Goal: Information Seeking & Learning: Find specific fact

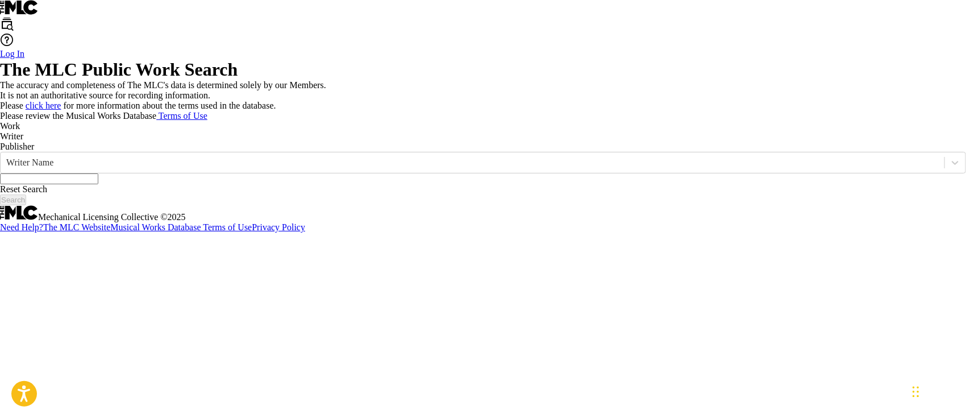
paste input "K M [PERSON_NAME]"
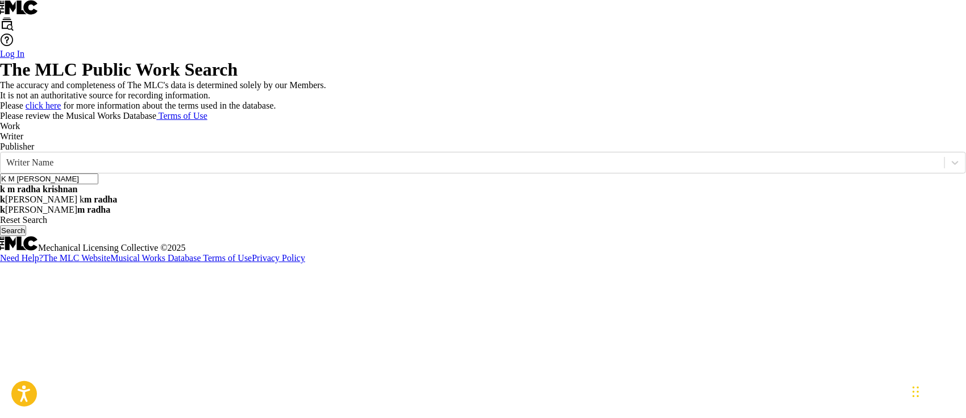
type input "K M [PERSON_NAME]"
click at [26, 236] on button "Search" at bounding box center [13, 230] width 26 height 11
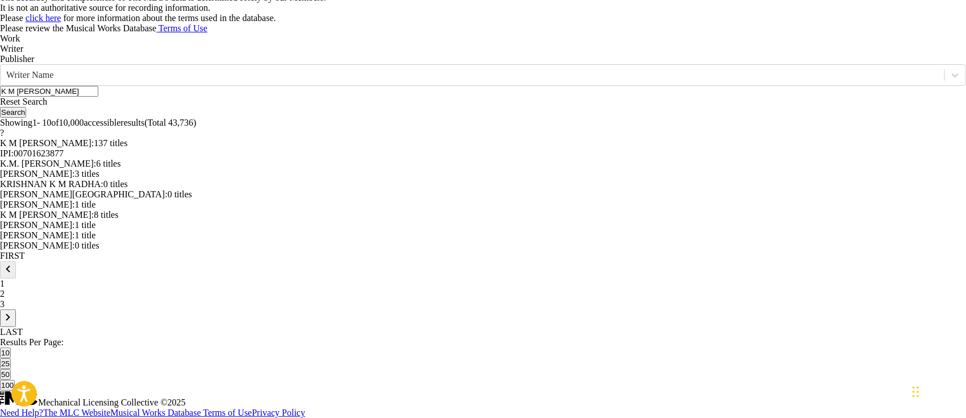
scroll to position [227, 0]
click at [120, 168] on span "6 titles" at bounding box center [108, 164] width 24 height 10
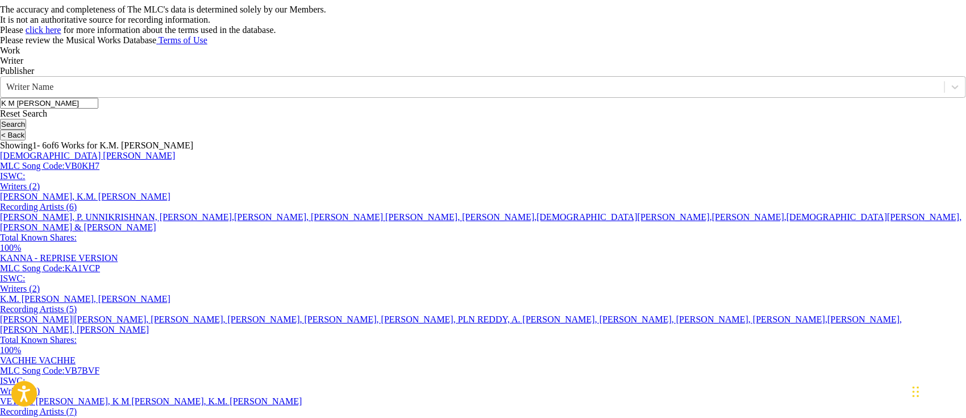
scroll to position [151, 0]
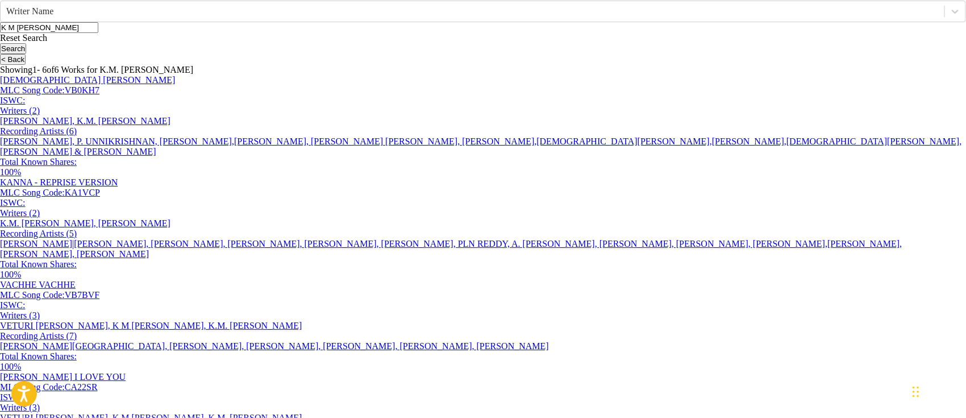
click at [26, 65] on button "< Back" at bounding box center [13, 59] width 26 height 11
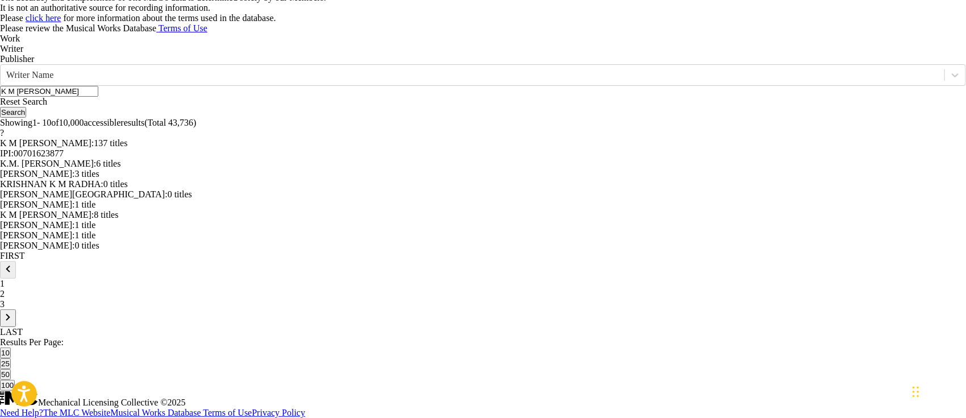
scroll to position [213, 0]
click at [127, 148] on span "137 titles" at bounding box center [111, 143] width 34 height 10
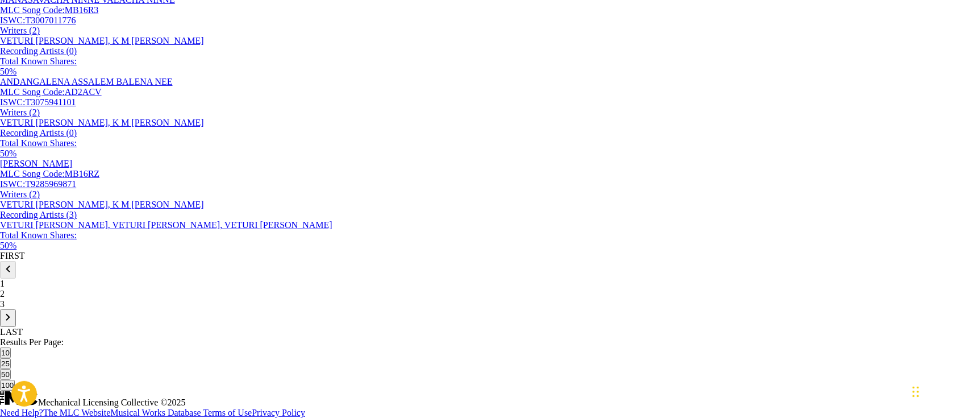
scroll to position [973, 0]
click at [15, 380] on button "100" at bounding box center [7, 385] width 15 height 11
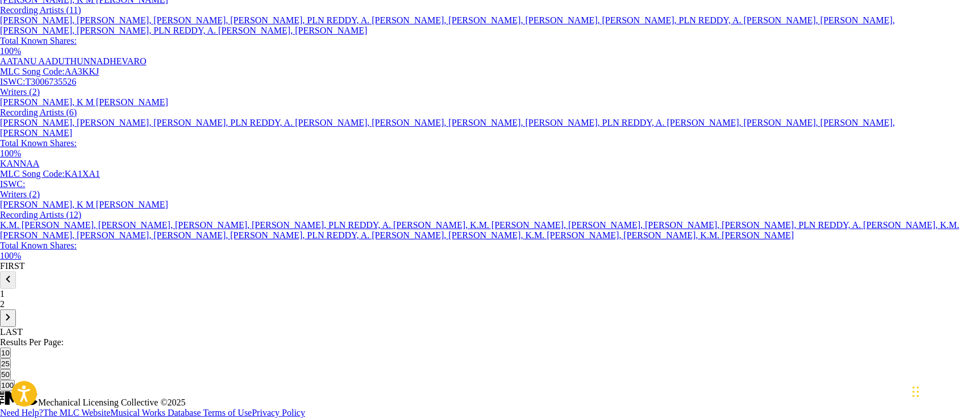
scroll to position [9003, 0]
click at [188, 309] on p "2" at bounding box center [483, 304] width 966 height 10
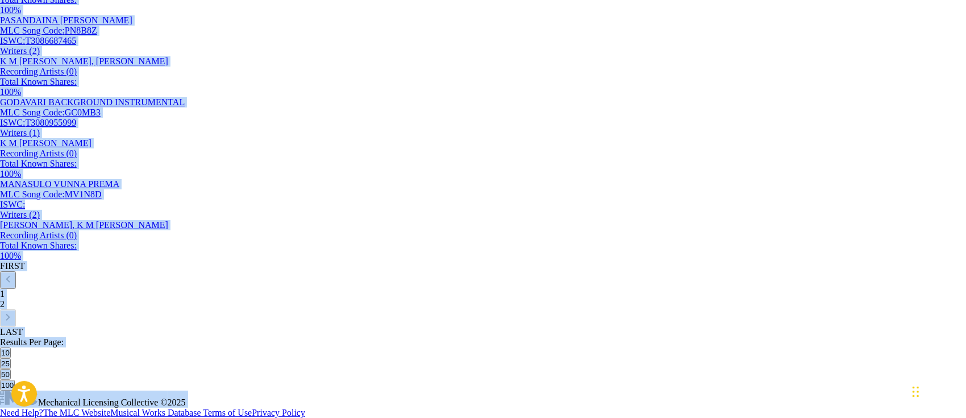
scroll to position [3383, 0]
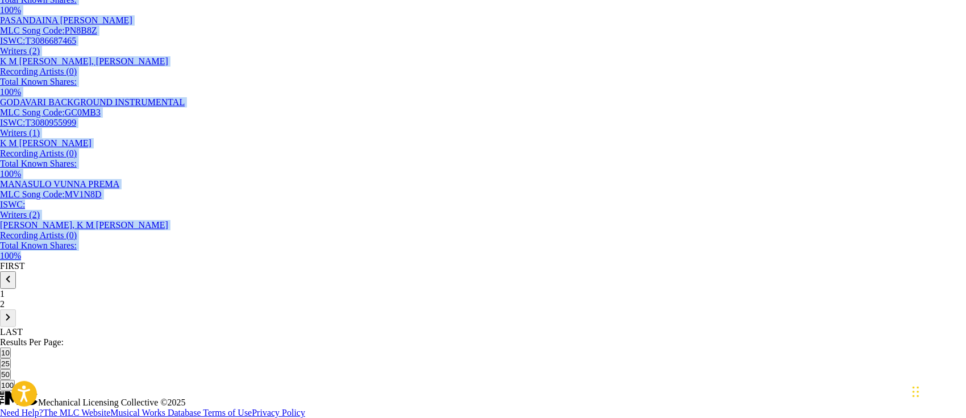
drag, startPoint x: 44, startPoint y: 128, endPoint x: 691, endPoint y: 275, distance: 662.7
copy section "ALAVAATU [PERSON_NAME] MLC Song Code : AA3KJZ ISWC : T3006878606 Writers ( 2 ) …"
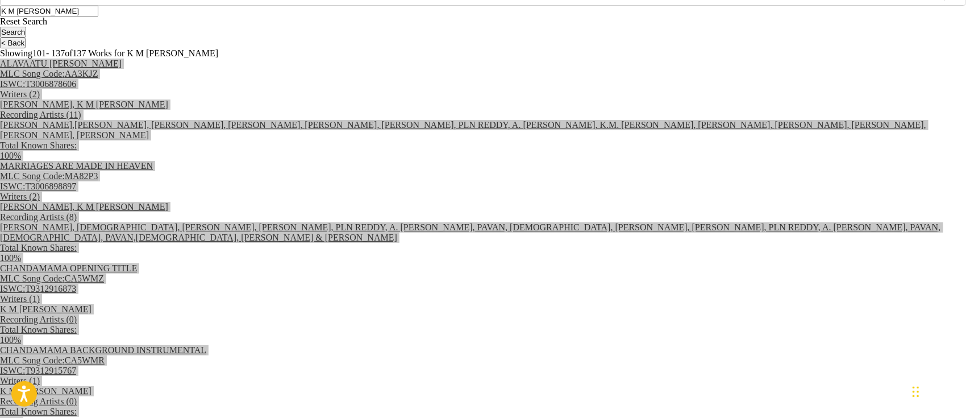
scroll to position [319, 0]
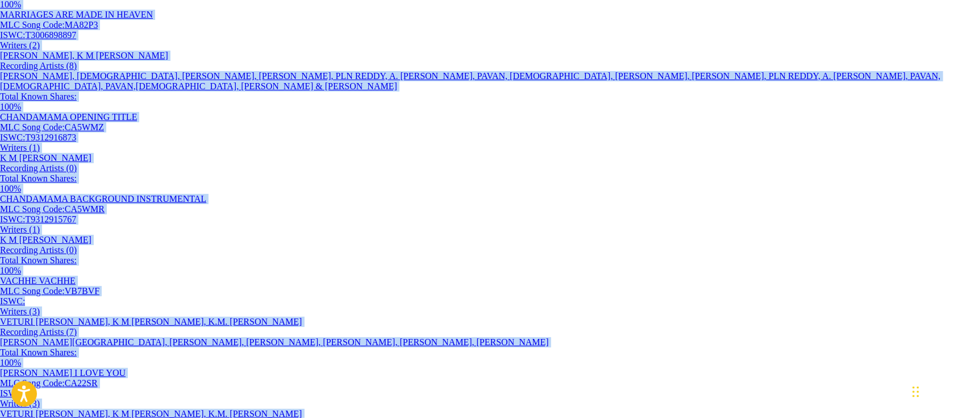
click at [780, 112] on div "MARRIAGES ARE MADE IN HEAVEN MLC Song Code : MA82P3 ISWC : T3006898897 Writers …" at bounding box center [483, 61] width 966 height 102
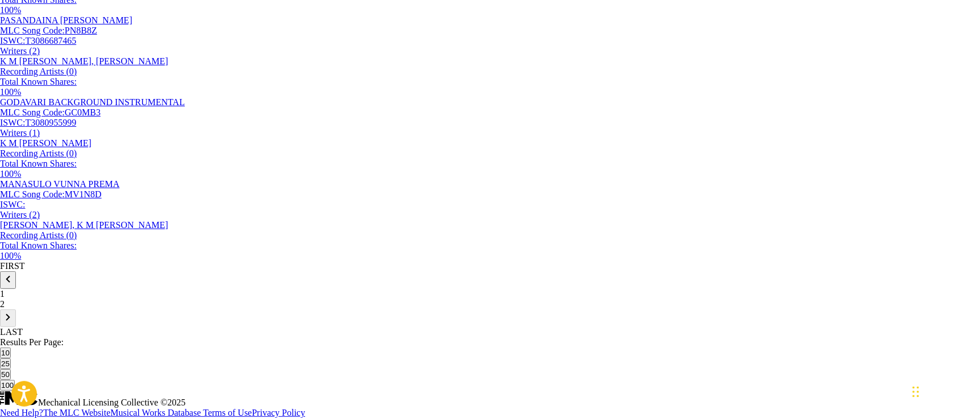
scroll to position [3383, 0]
click at [168, 299] on div "1" at bounding box center [483, 294] width 966 height 10
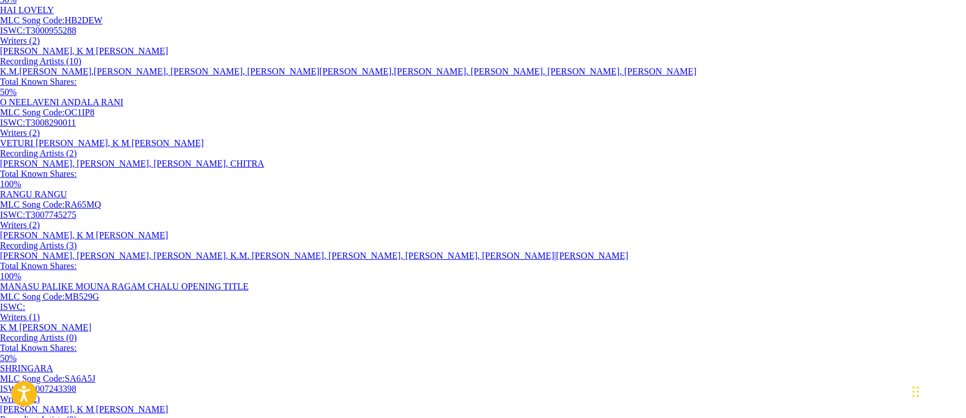
scroll to position [2424, 0]
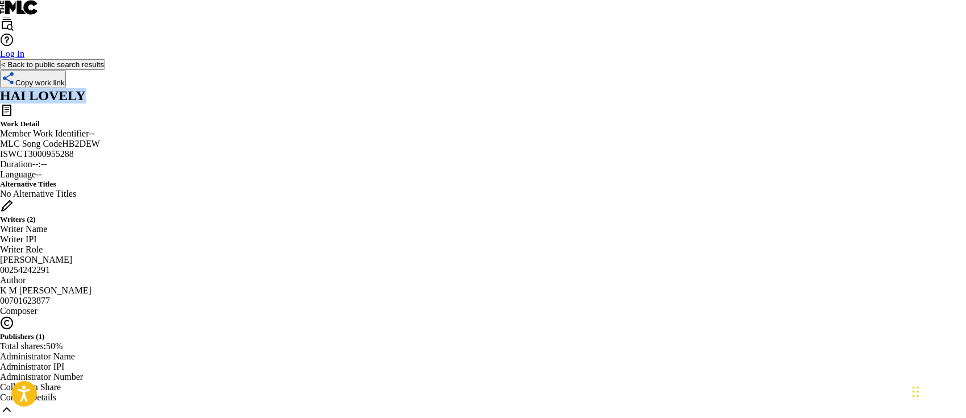
drag, startPoint x: 239, startPoint y: 161, endPoint x: 76, endPoint y: 154, distance: 163.8
copy h2 "HAI LOVELY"
drag, startPoint x: 351, startPoint y: 263, endPoint x: 309, endPoint y: 268, distance: 41.8
click at [100, 148] on span "HB2DEW" at bounding box center [81, 144] width 38 height 10
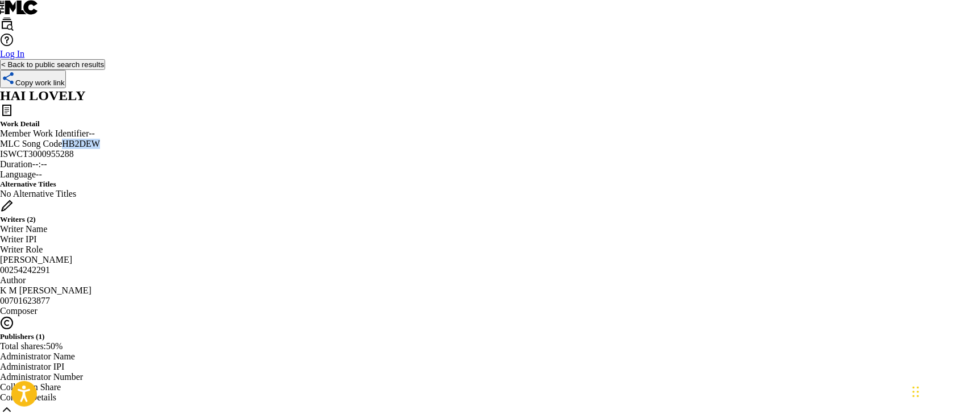
copy span "HB2DEW"
drag, startPoint x: 558, startPoint y: 268, endPoint x: 496, endPoint y: 268, distance: 61.9
click at [74, 159] on span "T3000955288" at bounding box center [48, 154] width 51 height 10
copy span "T3000955288"
click at [105, 70] on button "< Back to public search results" at bounding box center [52, 64] width 105 height 11
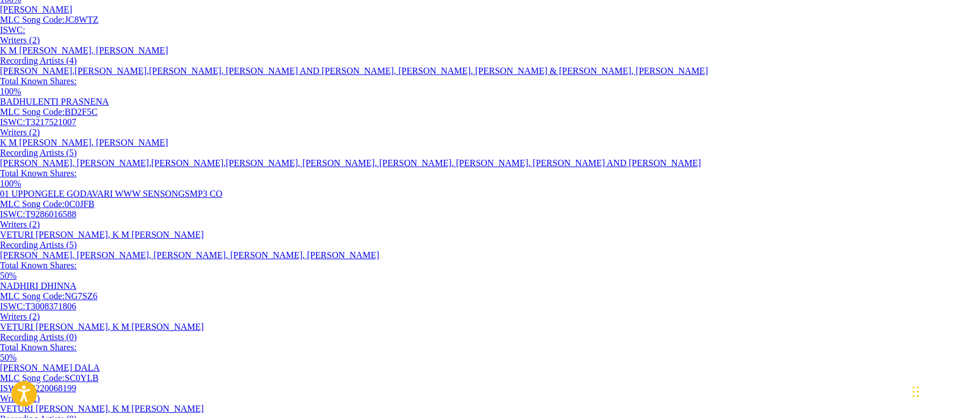
scroll to position [162, 0]
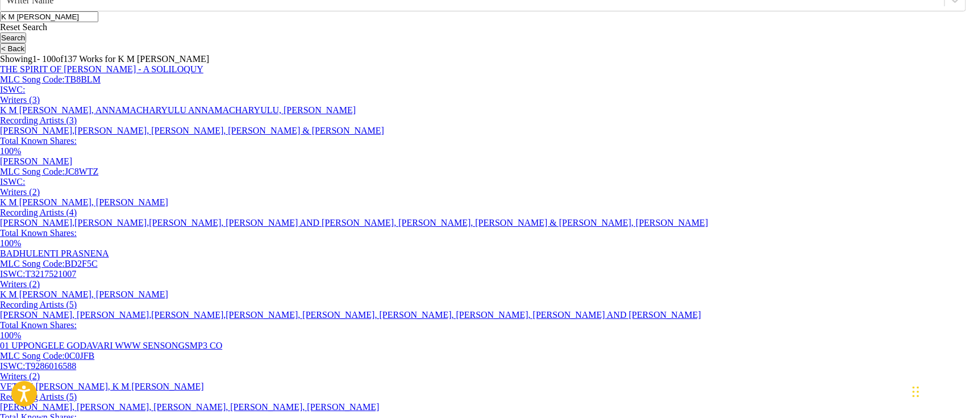
click at [26, 43] on button "Search" at bounding box center [13, 37] width 26 height 11
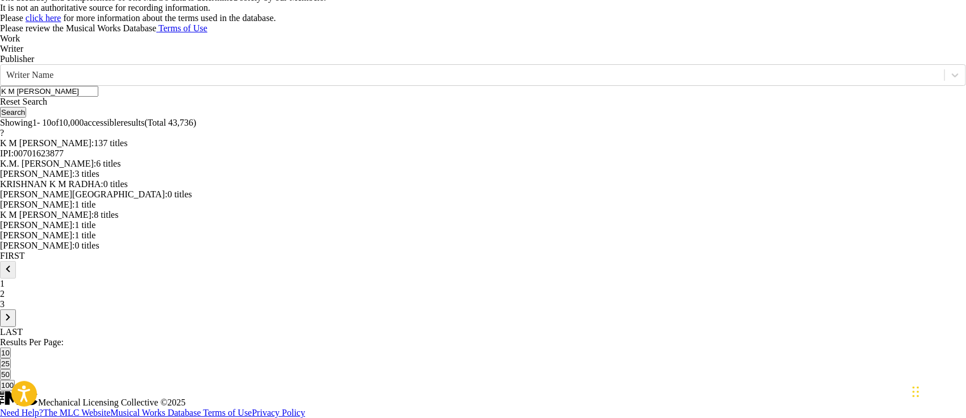
scroll to position [389, 0]
click at [118, 215] on span "8 titles" at bounding box center [106, 215] width 24 height 10
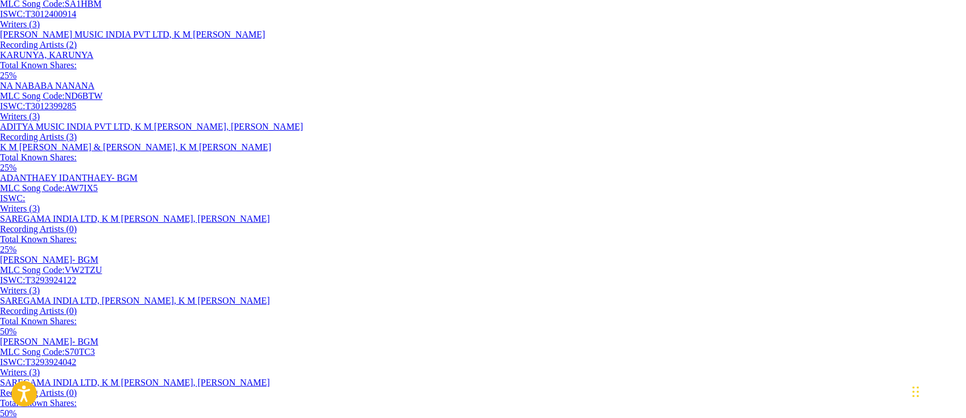
scroll to position [314, 0]
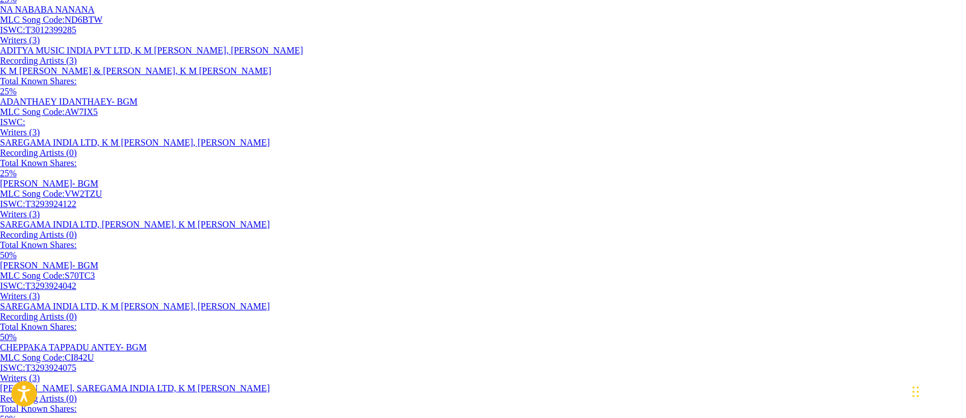
click at [223, 107] on div "ADANTHAEY IDANTHAEY- BGM" at bounding box center [483, 102] width 966 height 10
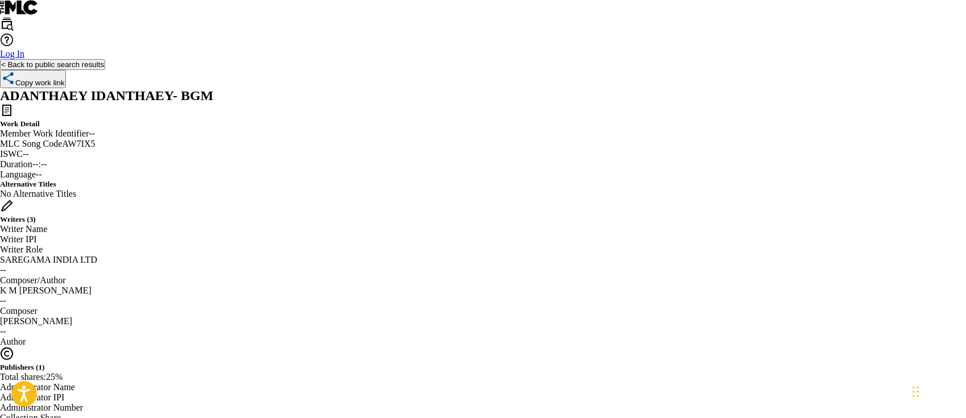
click at [105, 70] on button "< Back to public search results" at bounding box center [52, 64] width 105 height 11
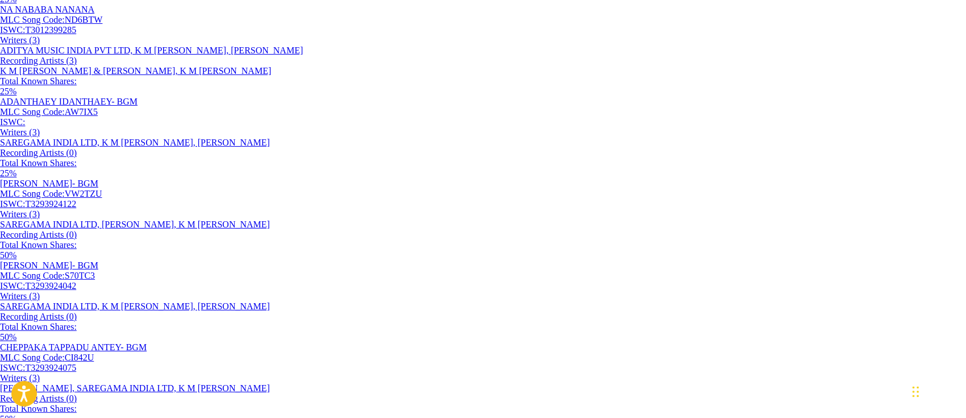
scroll to position [465, 0]
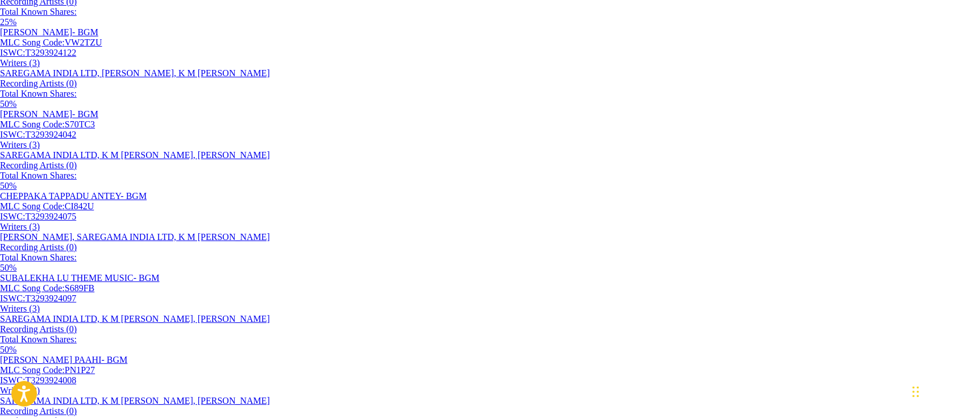
click at [197, 38] on div "[PERSON_NAME]- BGM" at bounding box center [483, 32] width 966 height 10
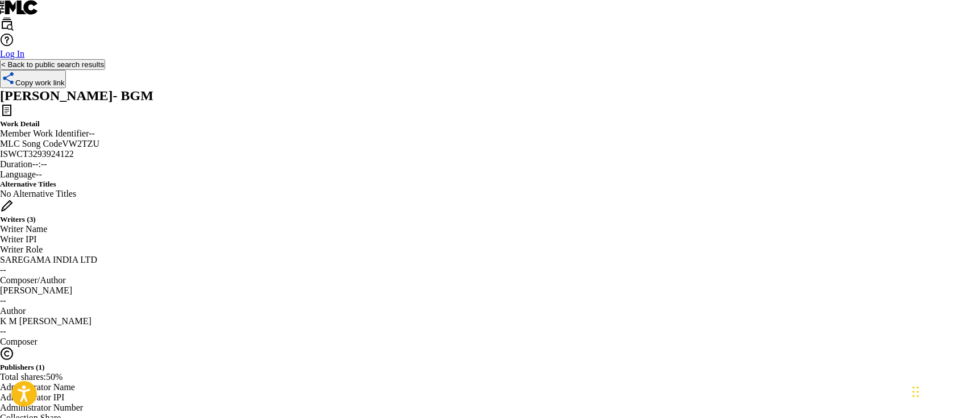
click at [105, 70] on button "< Back to public search results" at bounding box center [52, 64] width 105 height 11
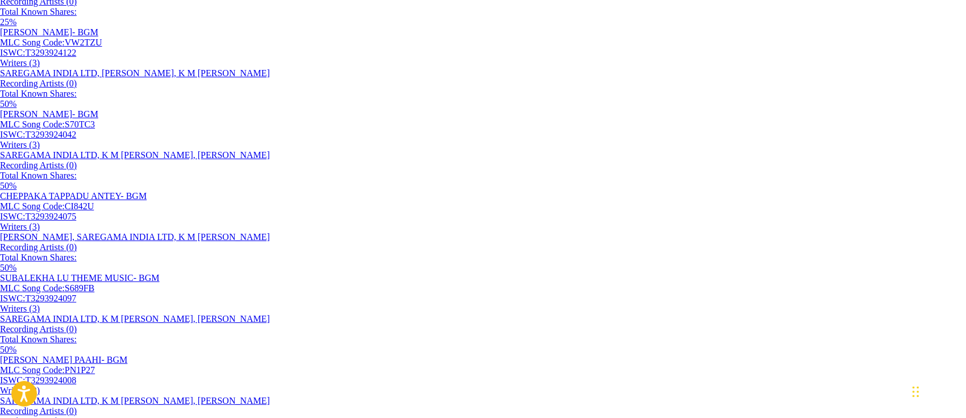
scroll to position [617, 0]
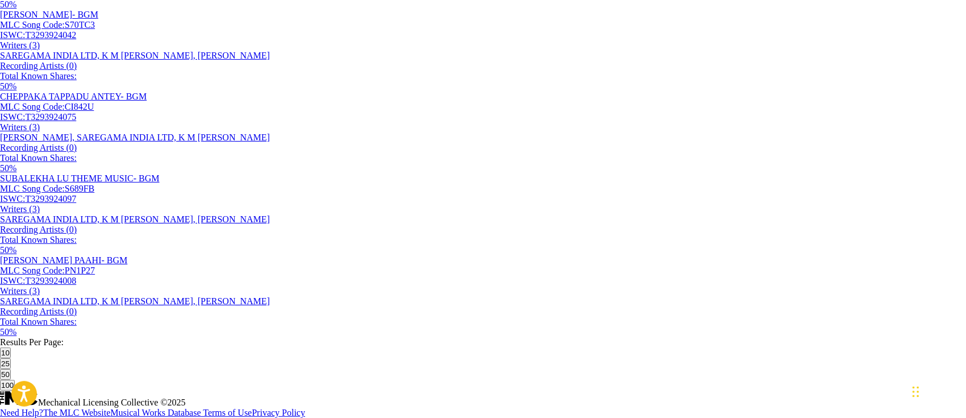
click at [206, 102] on div "CHEPPAKA TAPPADU ANTEY- BGM" at bounding box center [483, 96] width 966 height 10
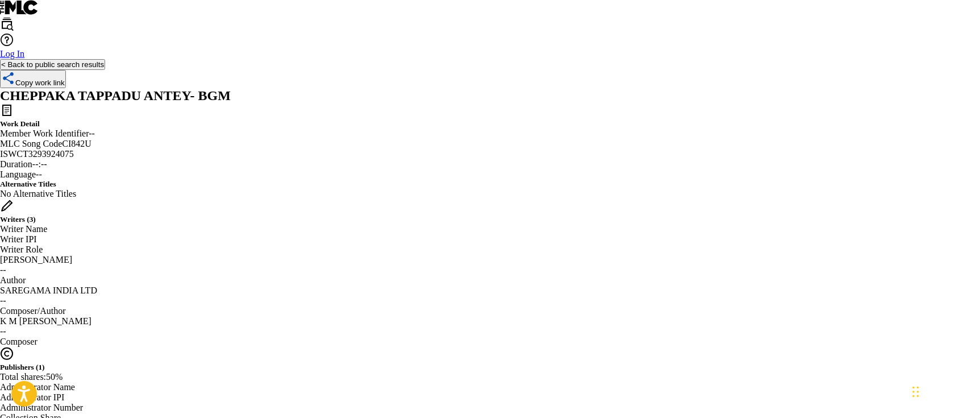
click at [105, 70] on button "< Back to public search results" at bounding box center [52, 64] width 105 height 11
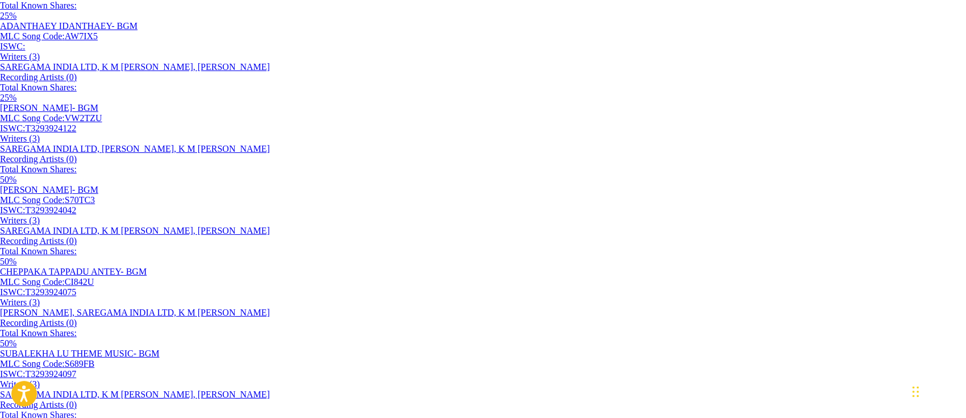
scroll to position [617, 0]
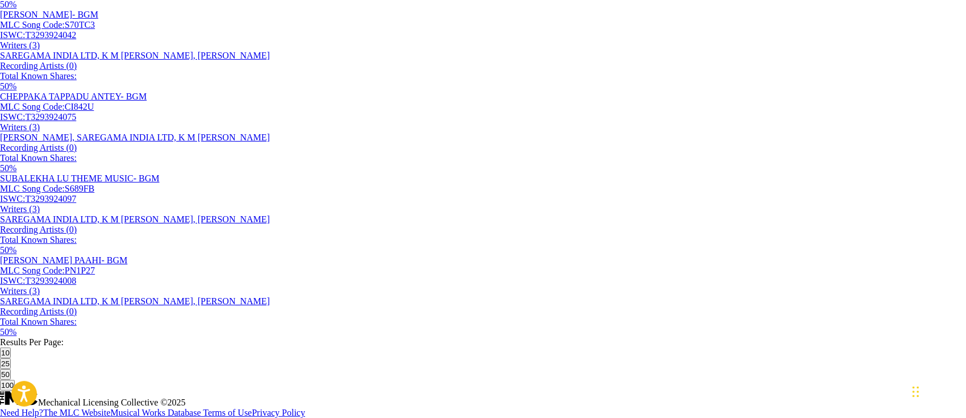
click at [235, 255] on div "SUBALEKHA LU THEME MUSIC- BGM MLC Song Code : S689FB ISWC : T3293924097 Writers…" at bounding box center [483, 214] width 966 height 82
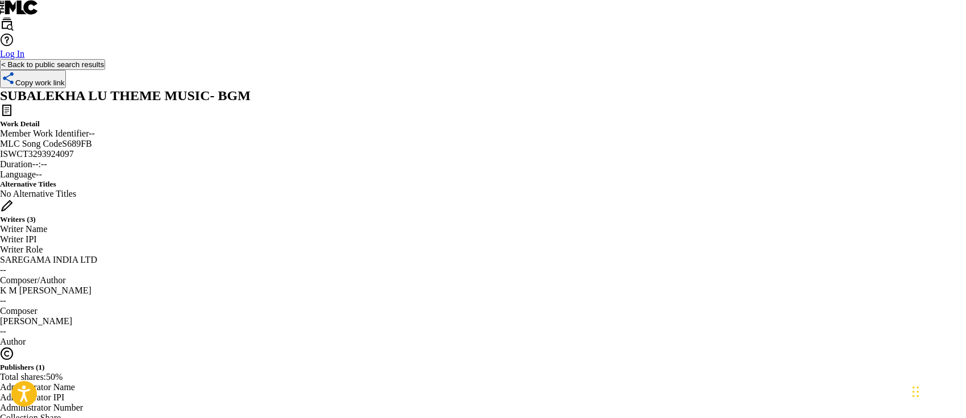
click at [105, 70] on button "< Back to public search results" at bounding box center [52, 64] width 105 height 11
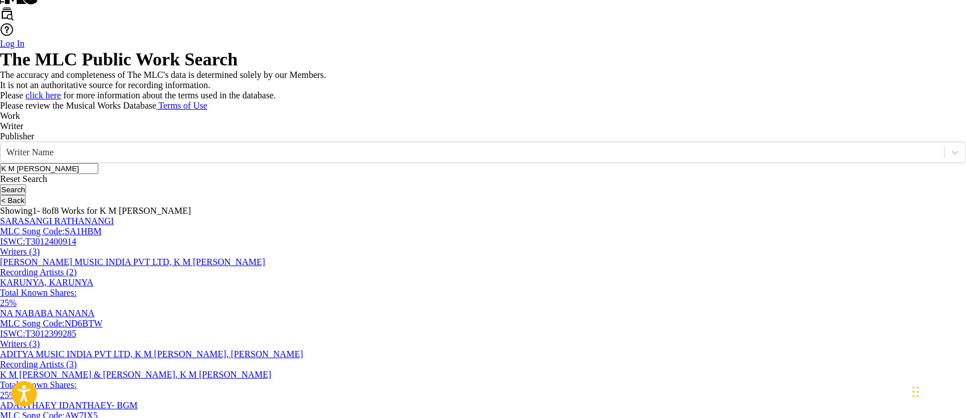
scroll to position [238, 0]
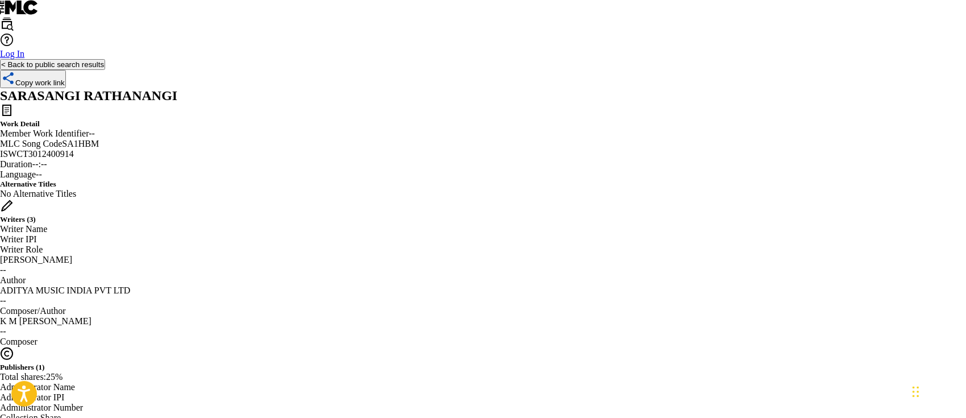
click at [105, 70] on button "< Back to public search results" at bounding box center [52, 64] width 105 height 11
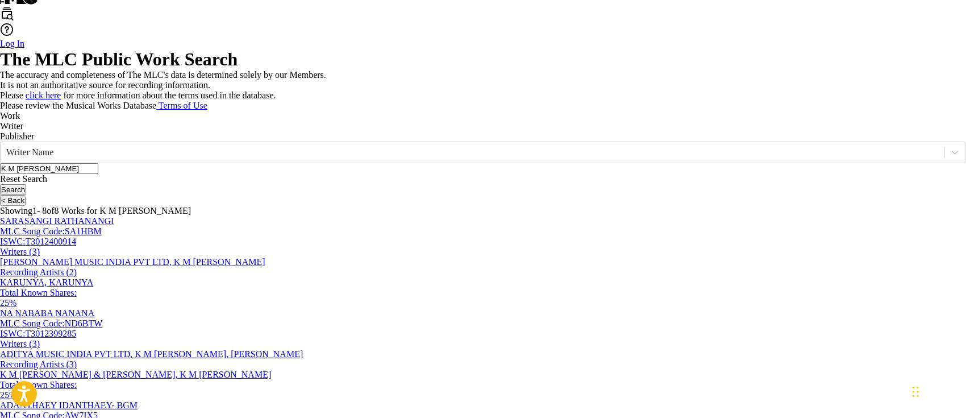
scroll to position [162, 0]
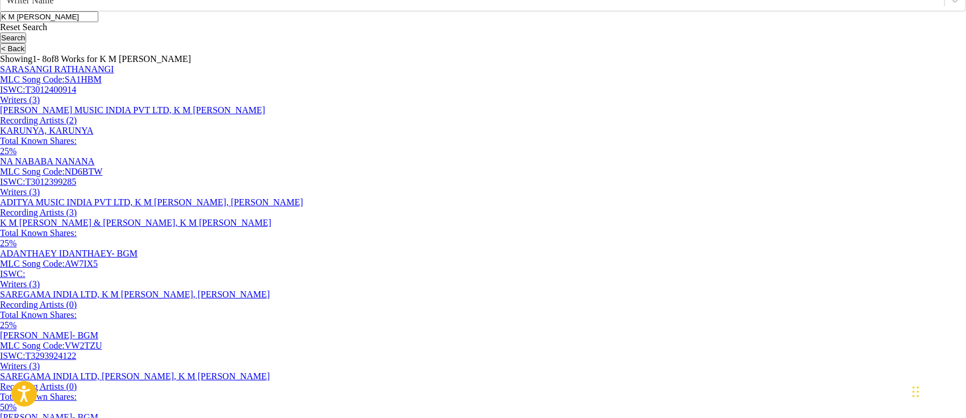
click at [202, 167] on div "NA NABABA NANANA" at bounding box center [483, 161] width 966 height 10
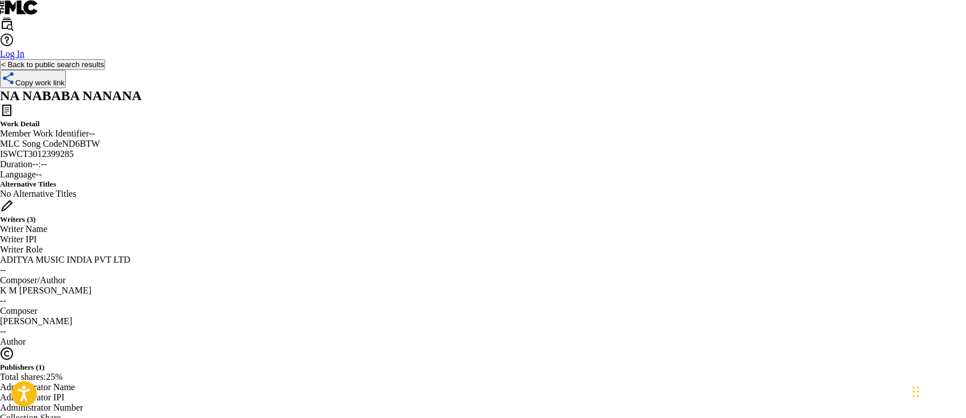
click at [105, 70] on button "< Back to public search results" at bounding box center [52, 64] width 105 height 11
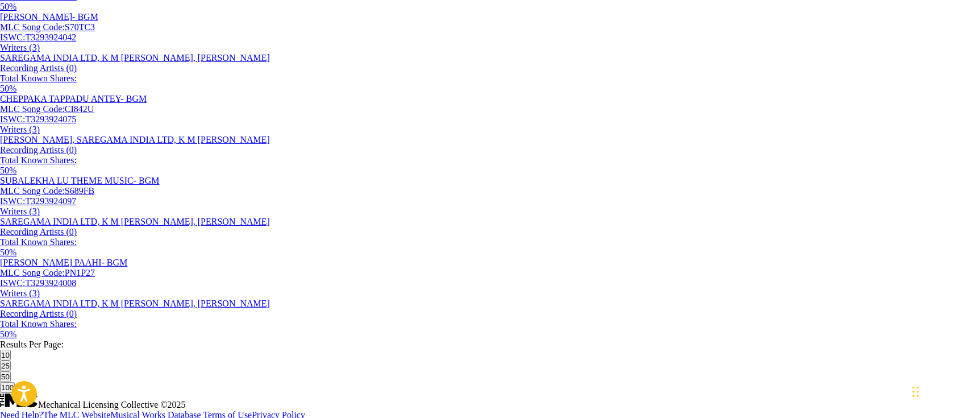
scroll to position [259, 0]
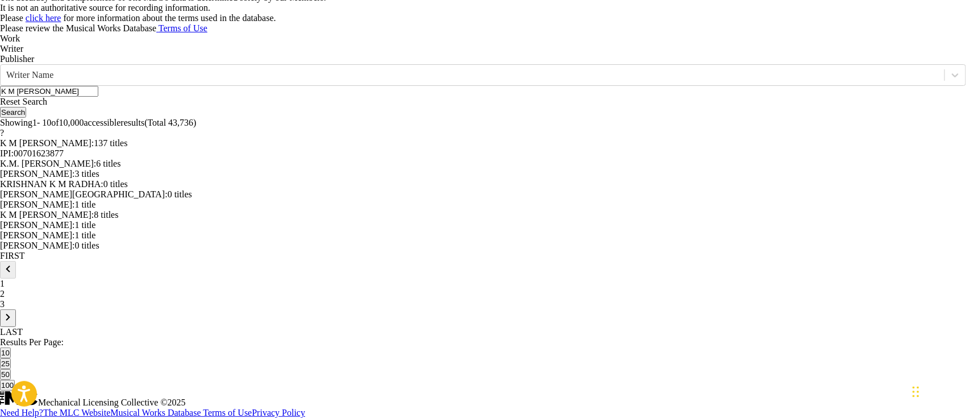
scroll to position [335, 0]
drag, startPoint x: 234, startPoint y: 121, endPoint x: 284, endPoint y: 127, distance: 50.4
click at [284, 169] on div "[PERSON_NAME] M RADHA : 3 titles" at bounding box center [483, 174] width 966 height 10
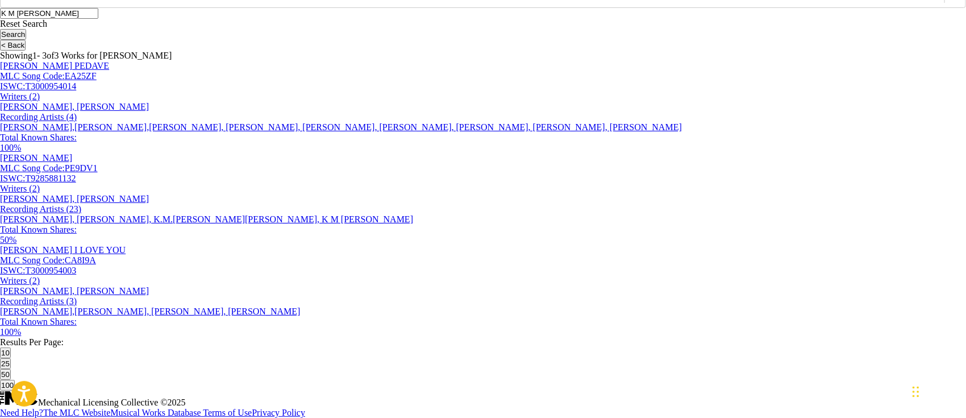
scroll to position [107, 0]
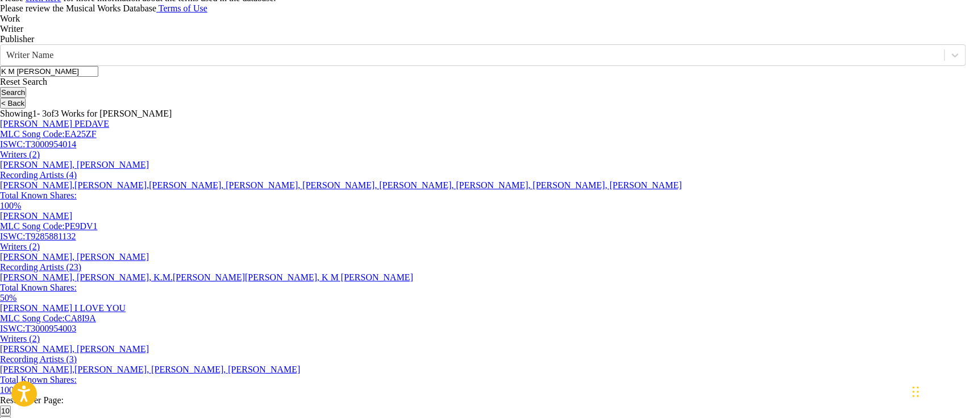
click at [26, 109] on button "< Back" at bounding box center [13, 103] width 26 height 11
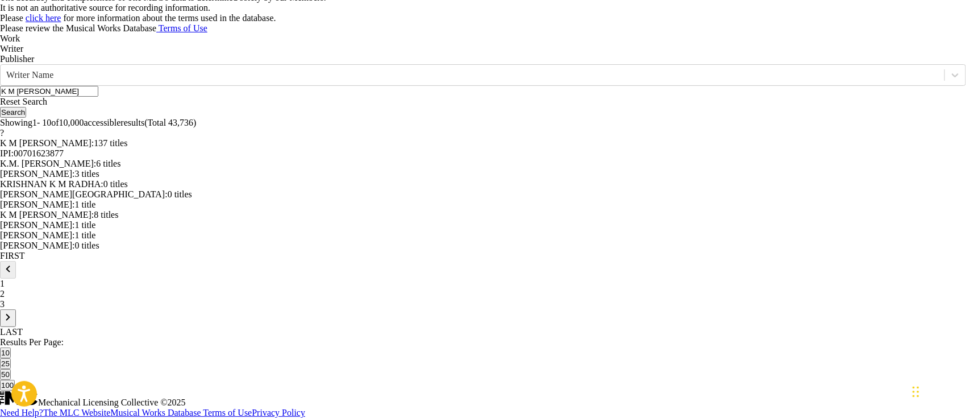
scroll to position [183, 0]
click at [120, 168] on span "6 titles" at bounding box center [108, 164] width 24 height 10
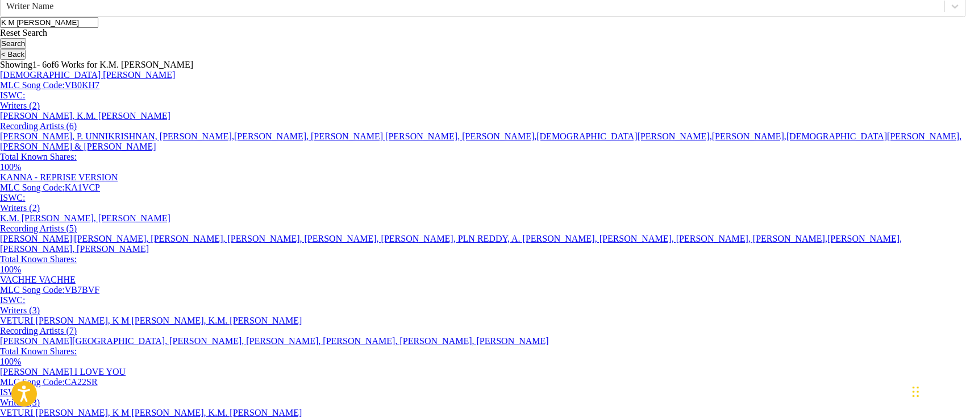
scroll to position [5, 0]
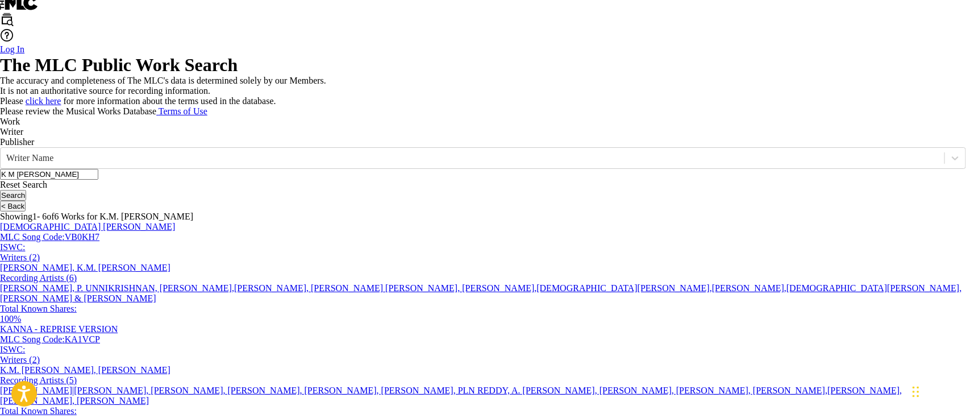
click at [26, 211] on button "< Back" at bounding box center [13, 206] width 26 height 11
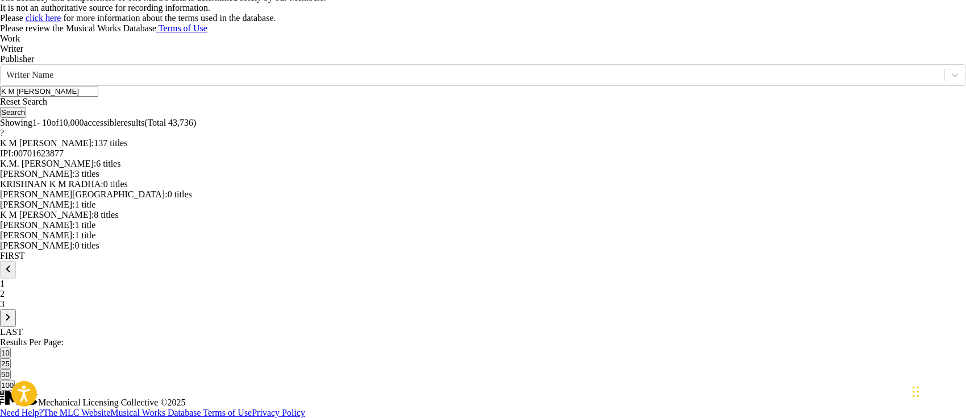
scroll to position [232, 0]
drag, startPoint x: 88, startPoint y: 180, endPoint x: 222, endPoint y: 184, distance: 133.6
click at [222, 184] on div "The MLC Public Work Search The accuracy and completeness of The MLC's data is d…" at bounding box center [483, 181] width 966 height 419
copy span "K.M. [PERSON_NAME] :"
click at [120, 168] on span "6 titles" at bounding box center [108, 164] width 24 height 10
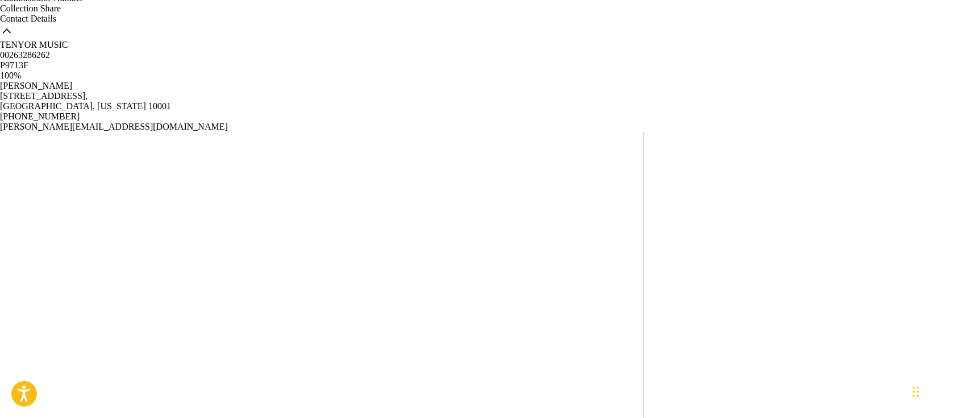
scroll to position [530, 0]
